Goal: Information Seeking & Learning: Learn about a topic

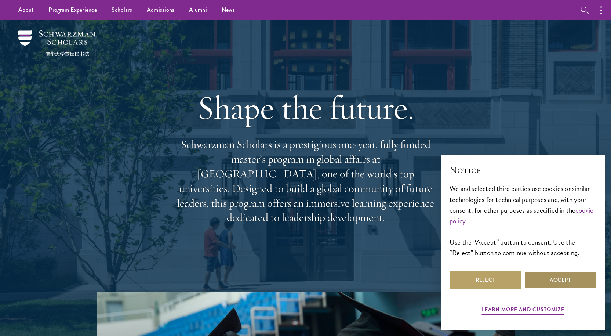
click at [573, 277] on button "Accept" at bounding box center [560, 280] width 72 height 18
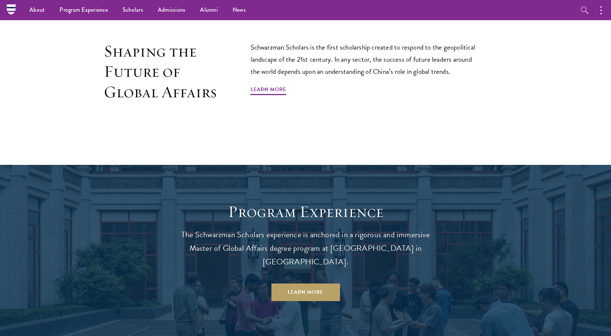
scroll to position [440, 0]
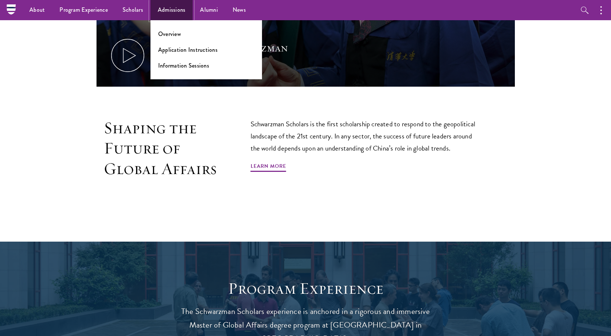
click at [173, 6] on link "Admissions" at bounding box center [171, 10] width 43 height 20
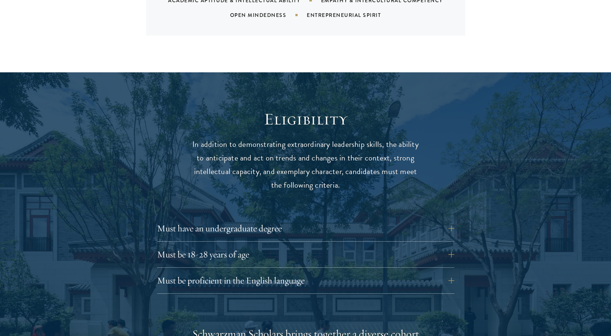
scroll to position [917, 0]
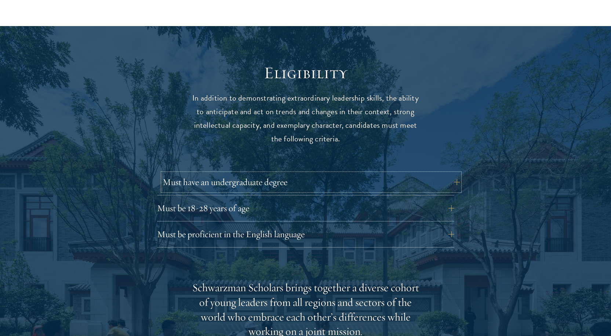
click at [451, 173] on button "Must have an undergraduate degree" at bounding box center [310, 182] width 297 height 18
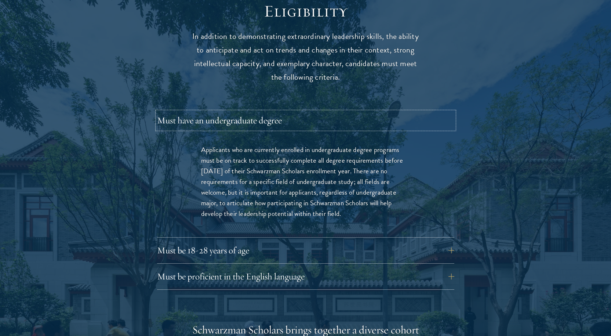
scroll to position [1100, 0]
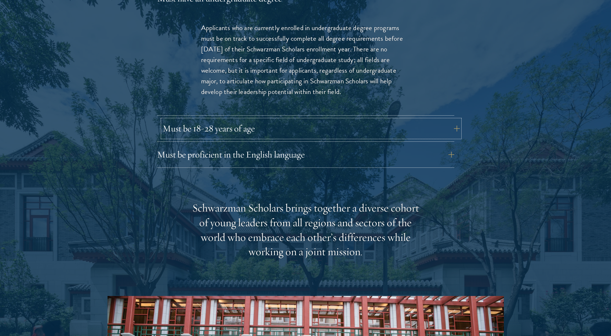
click at [453, 120] on button "Must be 18-28 years of age" at bounding box center [310, 129] width 297 height 18
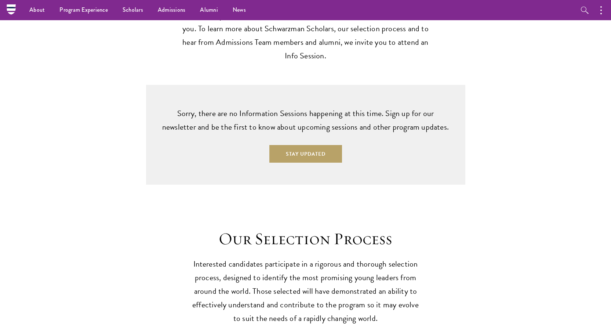
scroll to position [0, 0]
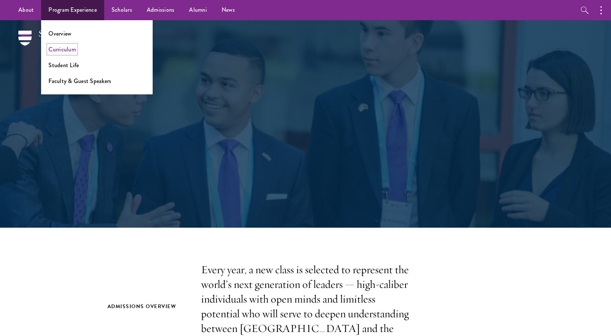
click at [63, 48] on link "Curriculum" at bounding box center [62, 49] width 28 height 8
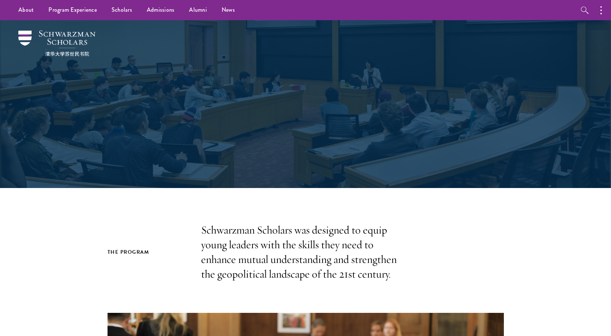
drag, startPoint x: 219, startPoint y: 168, endPoint x: 206, endPoint y: 191, distance: 26.1
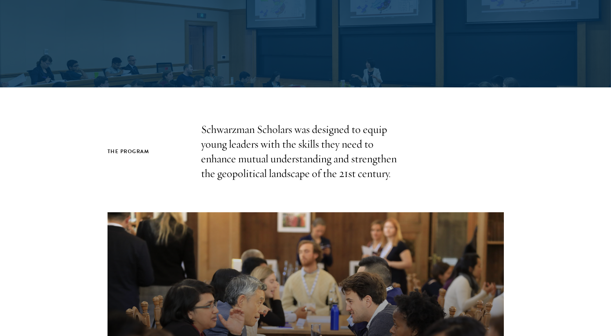
scroll to position [110, 0]
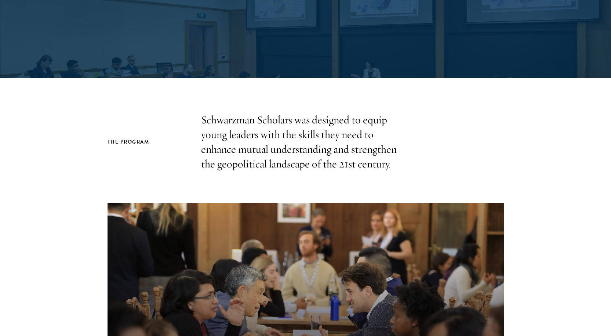
drag, startPoint x: 206, startPoint y: 191, endPoint x: 104, endPoint y: 165, distance: 105.3
click at [104, 165] on section "The Program Schwarzman Scholars was designed to equip young leaders with the sk…" at bounding box center [305, 142] width 611 height 59
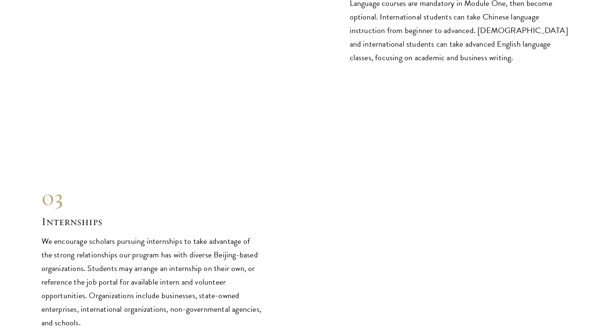
scroll to position [3594, 0]
